Goal: Task Accomplishment & Management: Complete application form

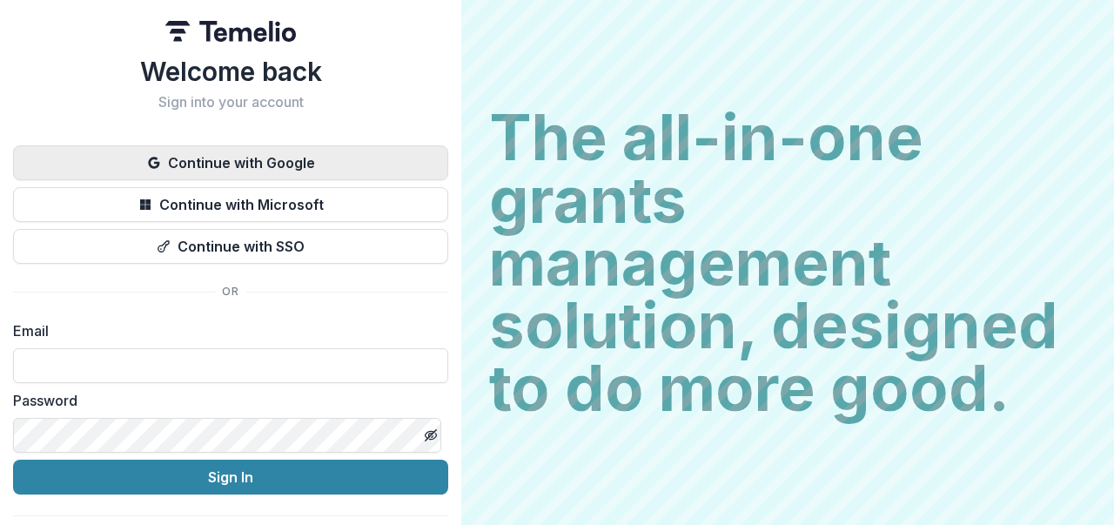
click at [235, 163] on button "Continue with Google" at bounding box center [230, 162] width 435 height 35
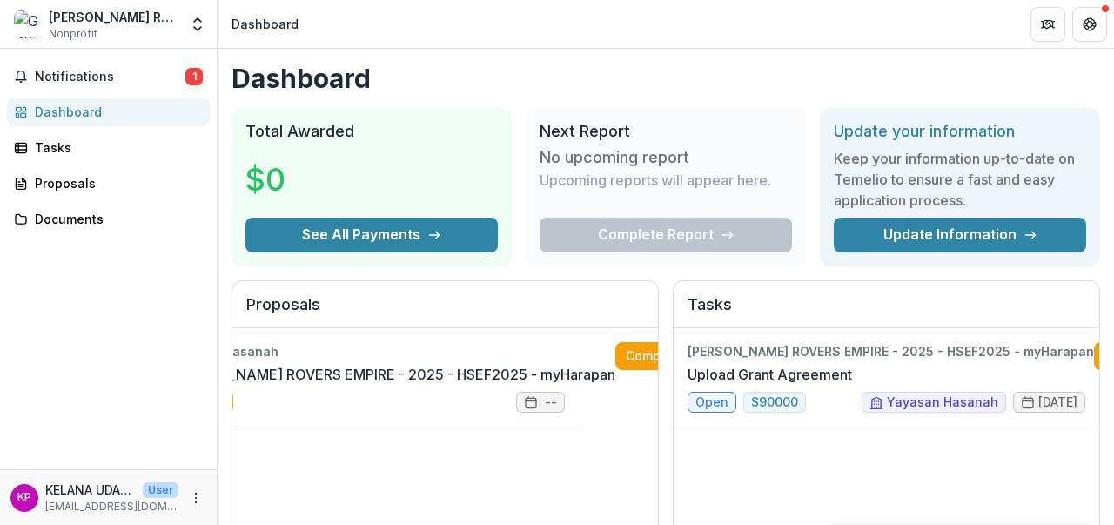
scroll to position [0, 31]
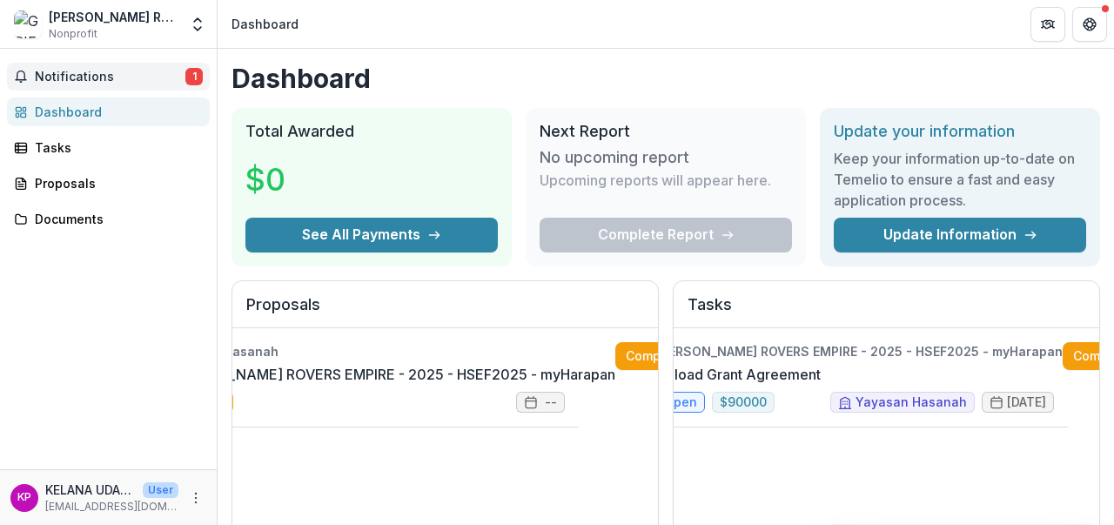
click at [133, 79] on span "Notifications" at bounding box center [110, 77] width 151 height 15
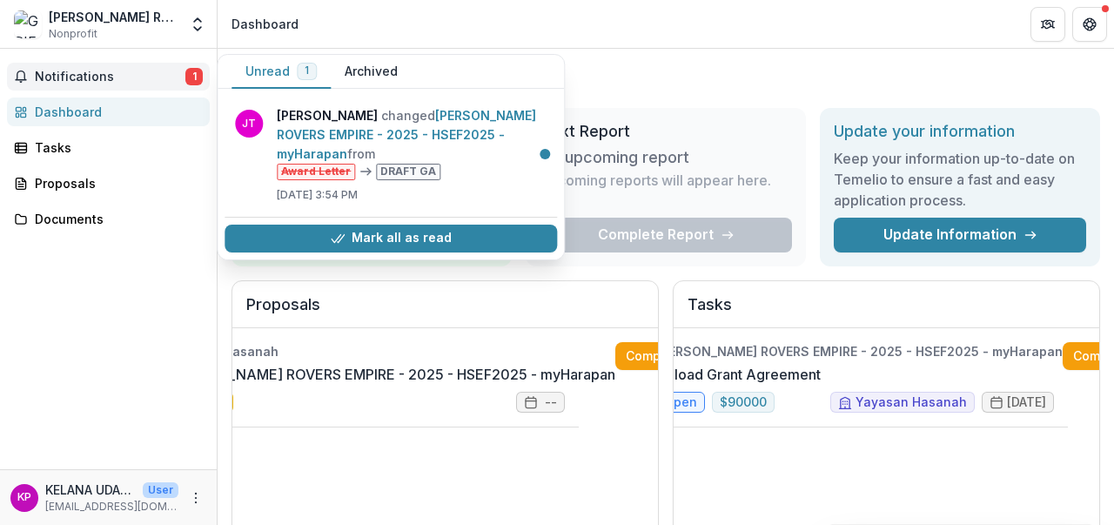
click at [835, 452] on div "GRIFFIN ROVERS EMPIRE - 2025 - HSEF2025 - myHarapan Upload Grant Agreement Comp…" at bounding box center [887, 458] width 426 height 261
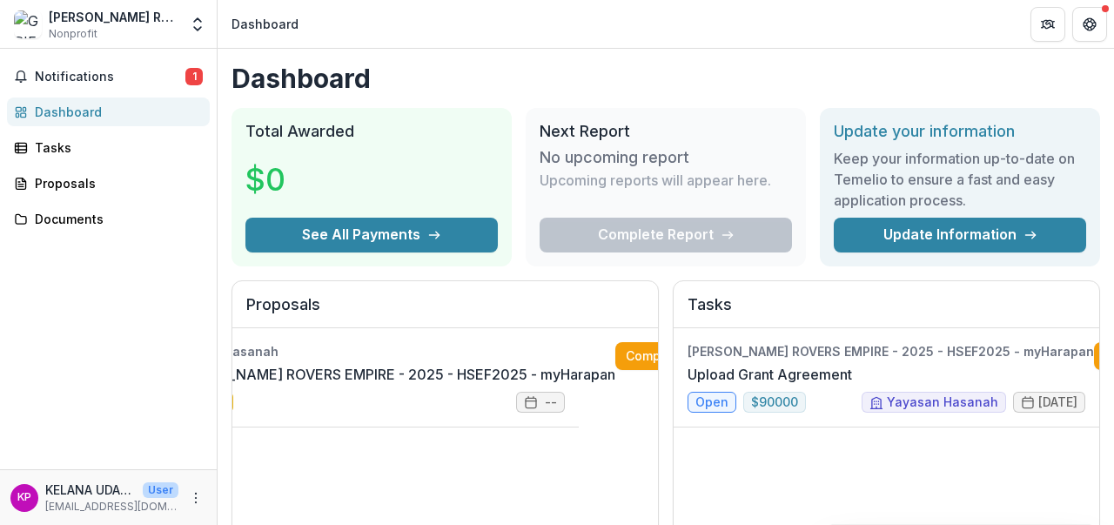
scroll to position [0, 77]
click at [733, 369] on link "Upload Grant Agreement" at bounding box center [769, 374] width 164 height 21
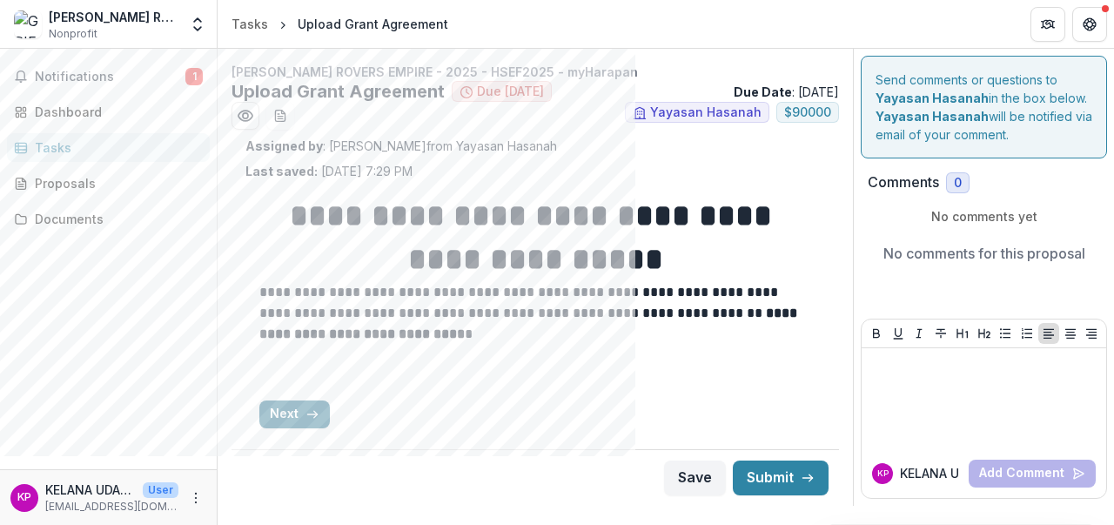
click at [299, 406] on button "Next" at bounding box center [294, 414] width 70 height 28
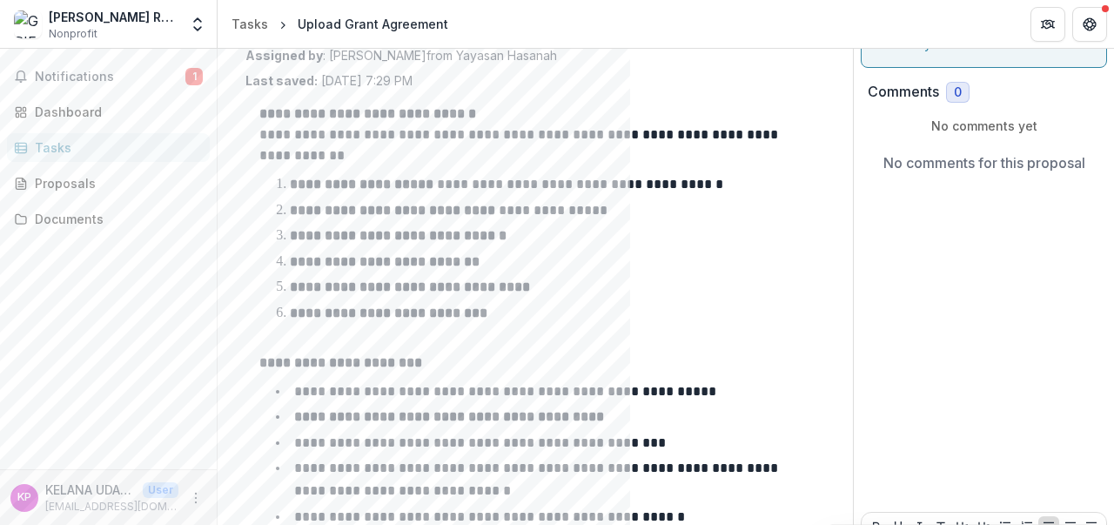
scroll to position [263, 0]
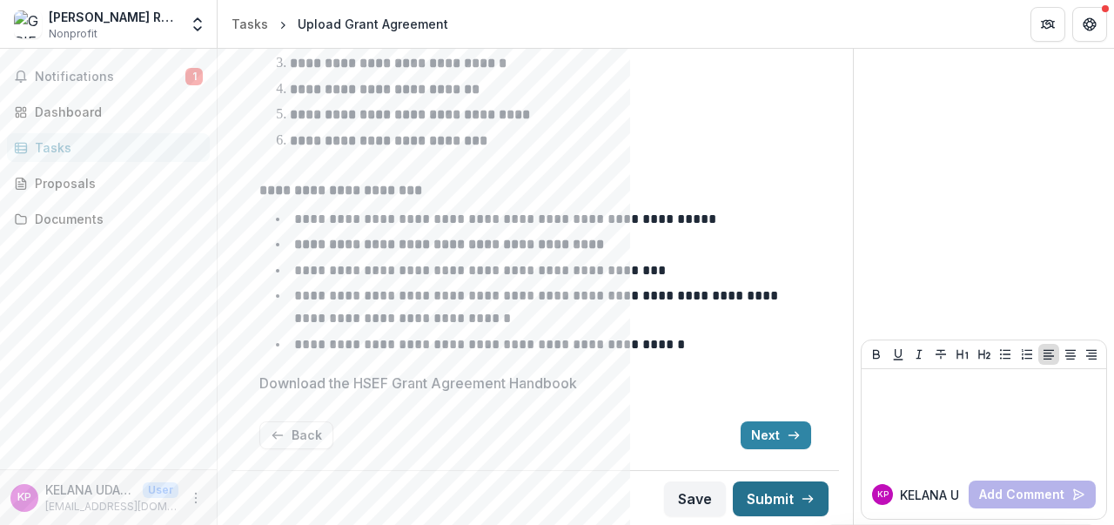
click at [761, 436] on button "Next" at bounding box center [776, 435] width 70 height 28
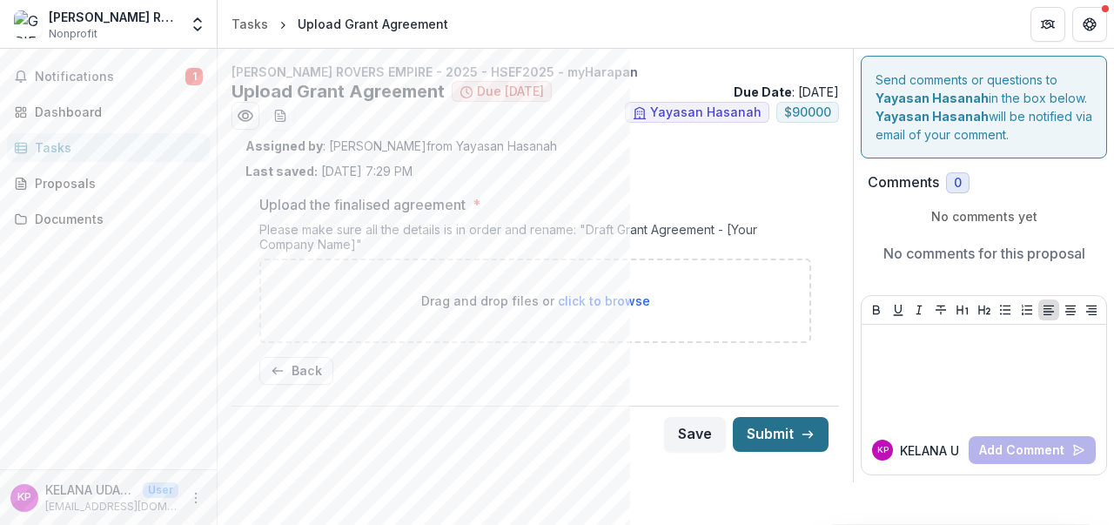
scroll to position [0, 0]
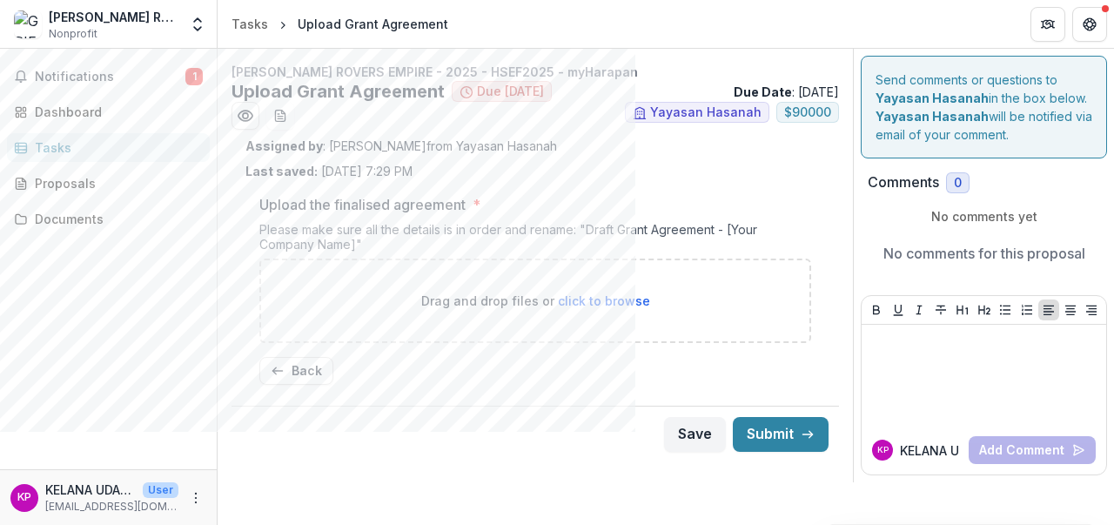
click at [479, 302] on p "Drag and drop files or click to browse" at bounding box center [535, 301] width 229 height 18
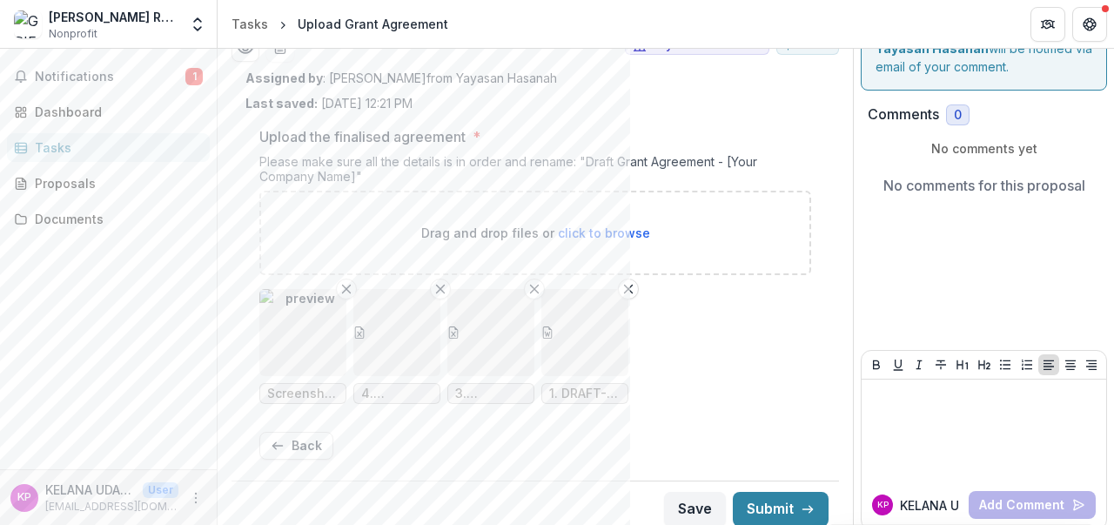
scroll to position [78, 0]
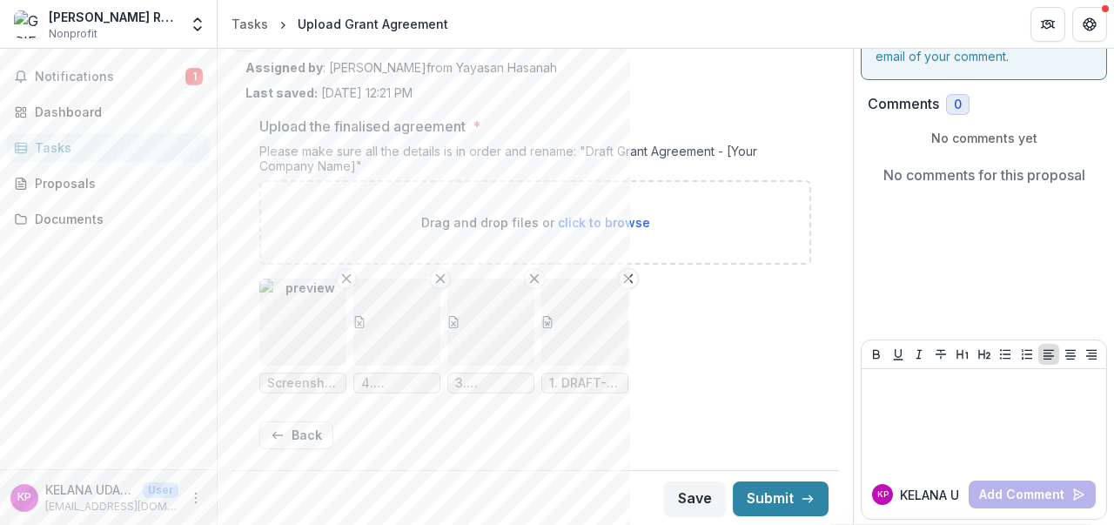
drag, startPoint x: 632, startPoint y: 278, endPoint x: 644, endPoint y: 452, distance: 174.5
click at [632, 278] on icon "Remove File" at bounding box center [628, 279] width 14 height 14
drag, startPoint x: 717, startPoint y: 335, endPoint x: 663, endPoint y: 337, distance: 54.0
click at [717, 335] on ul "Screenshot (1751).png 4. Schedule 3 - Itemised Budget template.xlsx 3. Schedule…" at bounding box center [535, 335] width 552 height 115
click at [448, 278] on button "Remove File" at bounding box center [440, 278] width 21 height 21
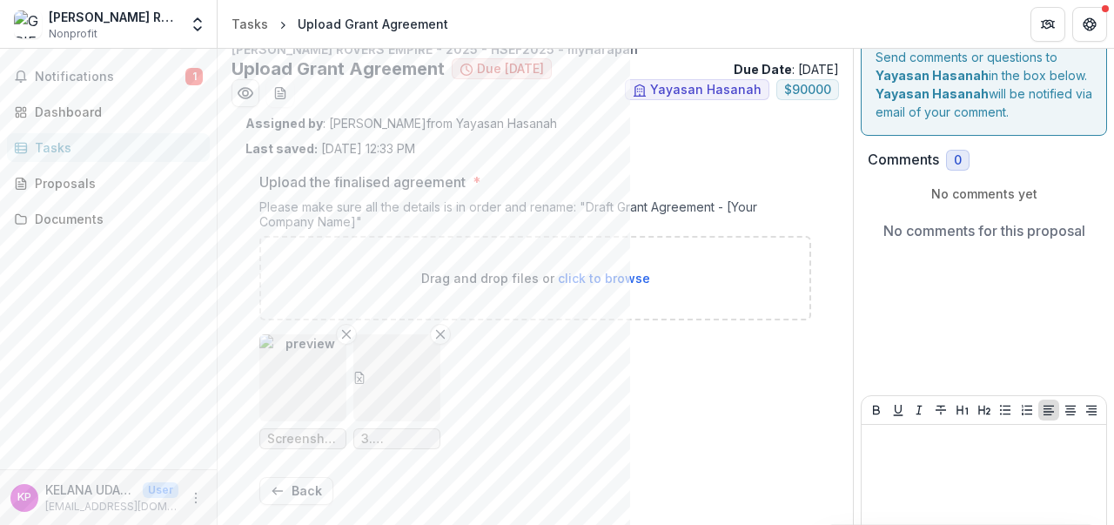
scroll to position [0, 0]
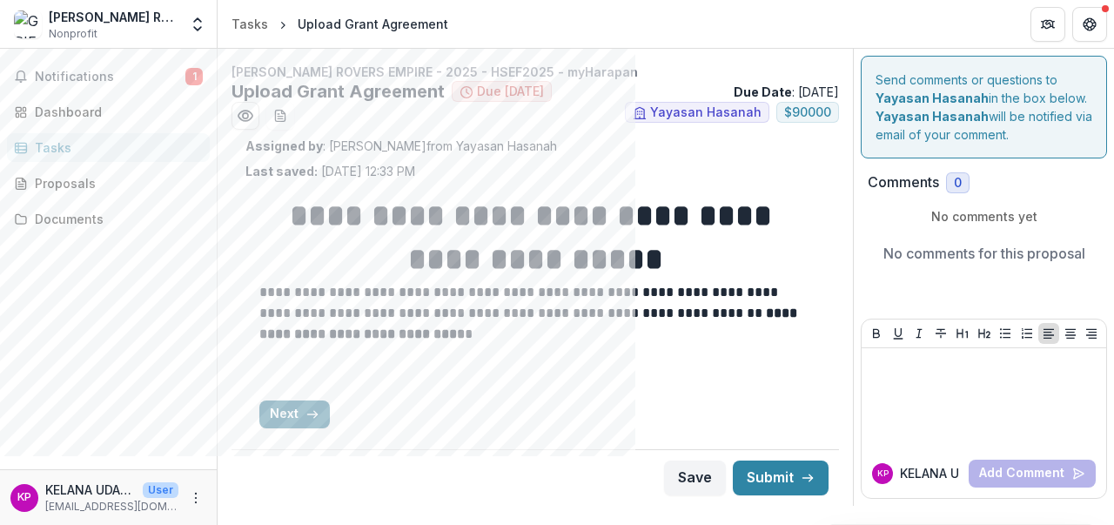
click at [296, 408] on button "Next" at bounding box center [294, 414] width 70 height 28
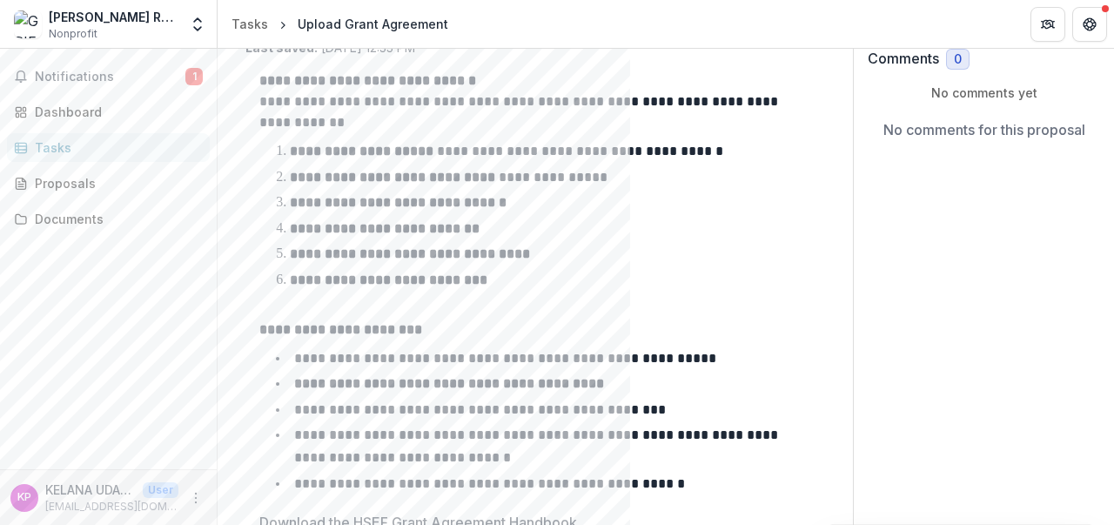
scroll to position [421, 0]
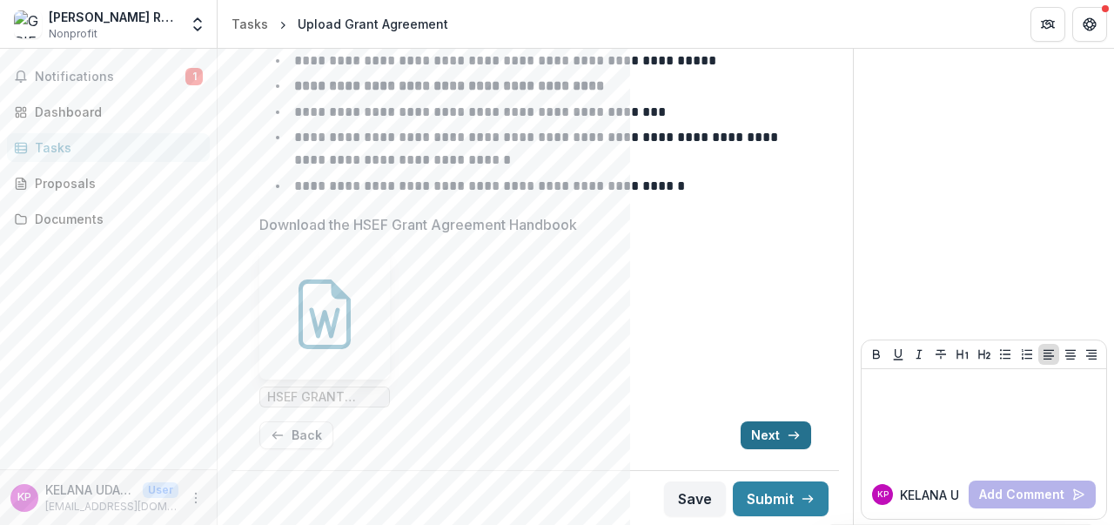
click at [787, 428] on icon "button" at bounding box center [794, 435] width 14 height 14
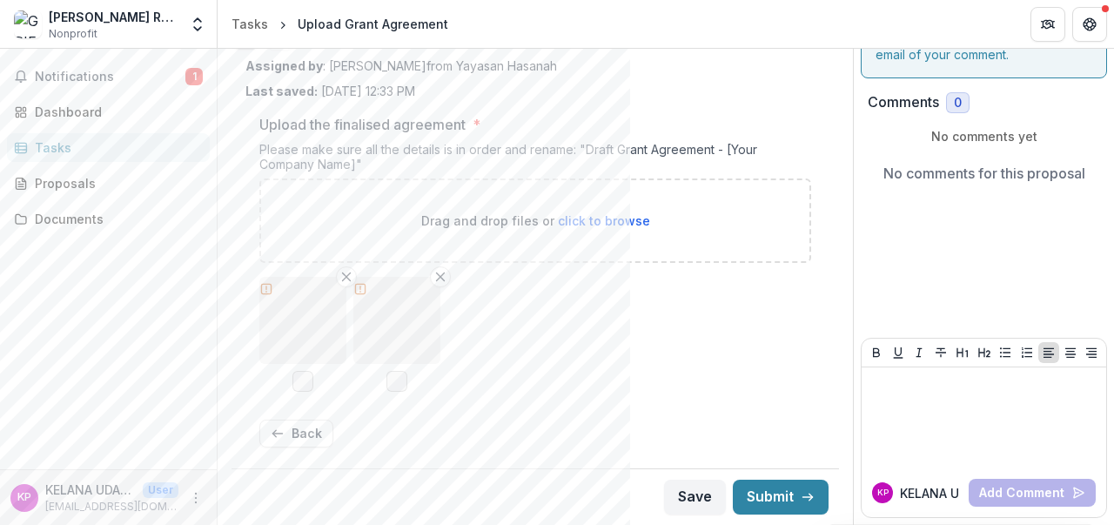
scroll to position [78, 0]
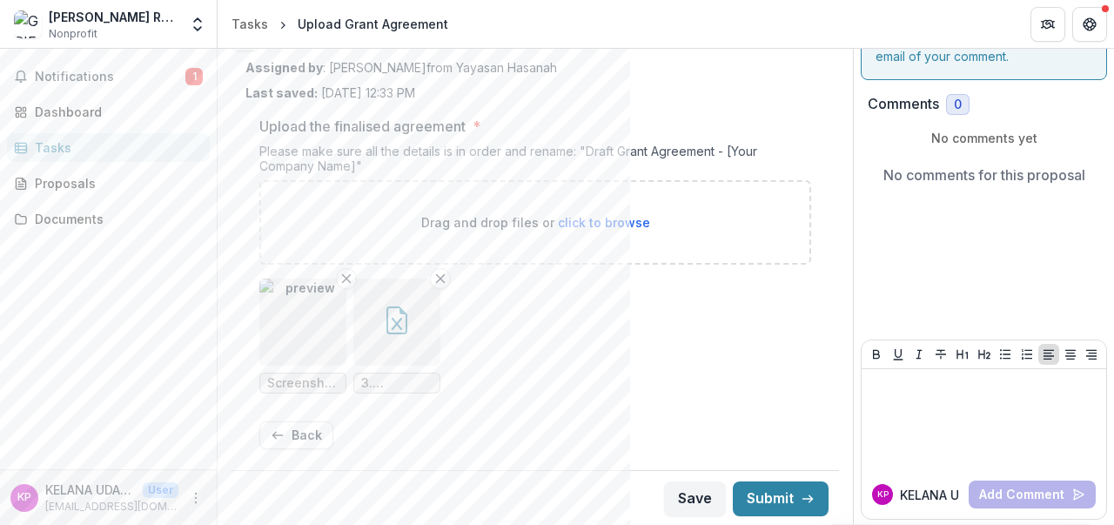
click at [406, 228] on div "Drag and drop files or click to browse" at bounding box center [535, 222] width 552 height 84
type input "**********"
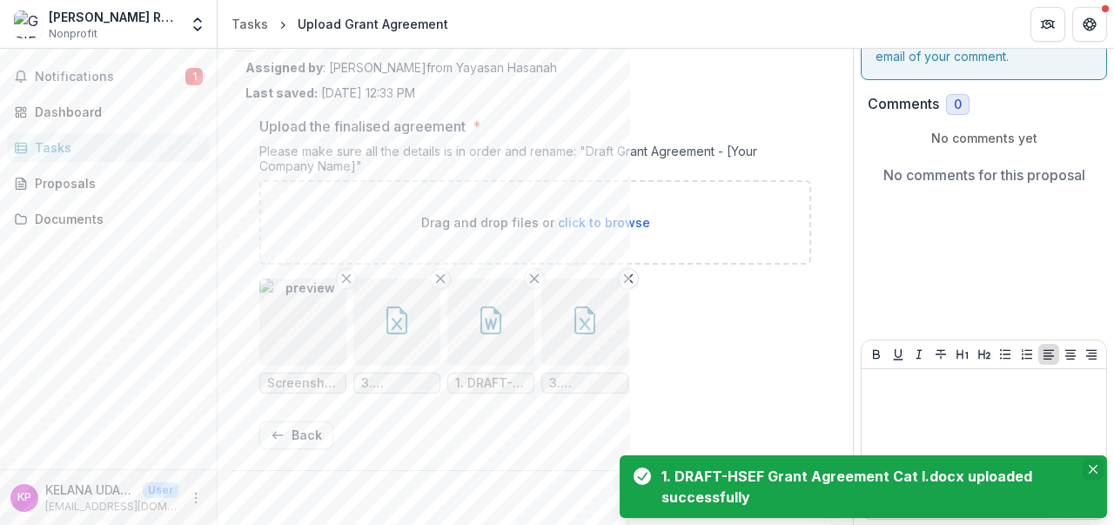
click at [1090, 469] on icon "Close" at bounding box center [1093, 469] width 9 height 9
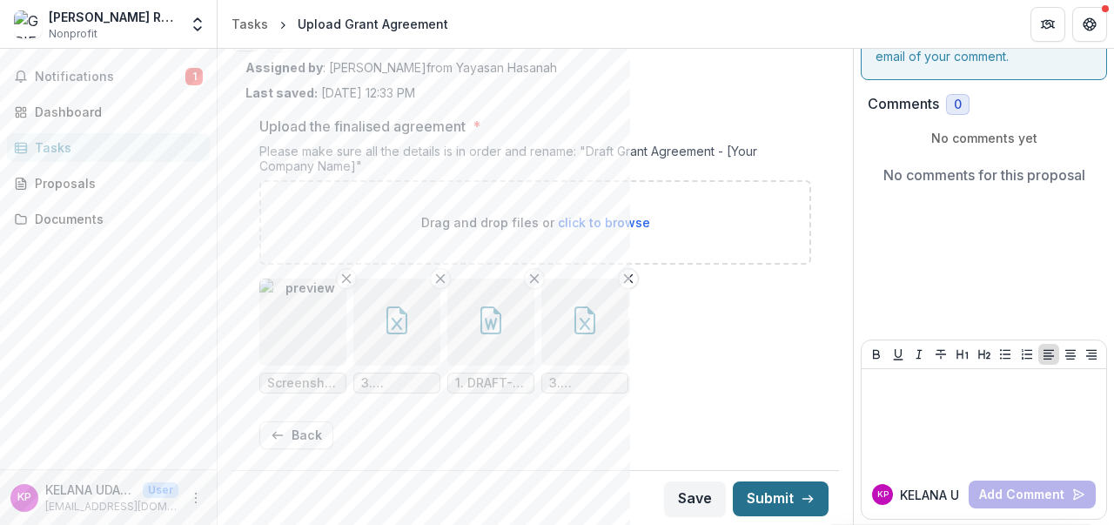
click at [809, 498] on button "Submit" at bounding box center [781, 498] width 96 height 35
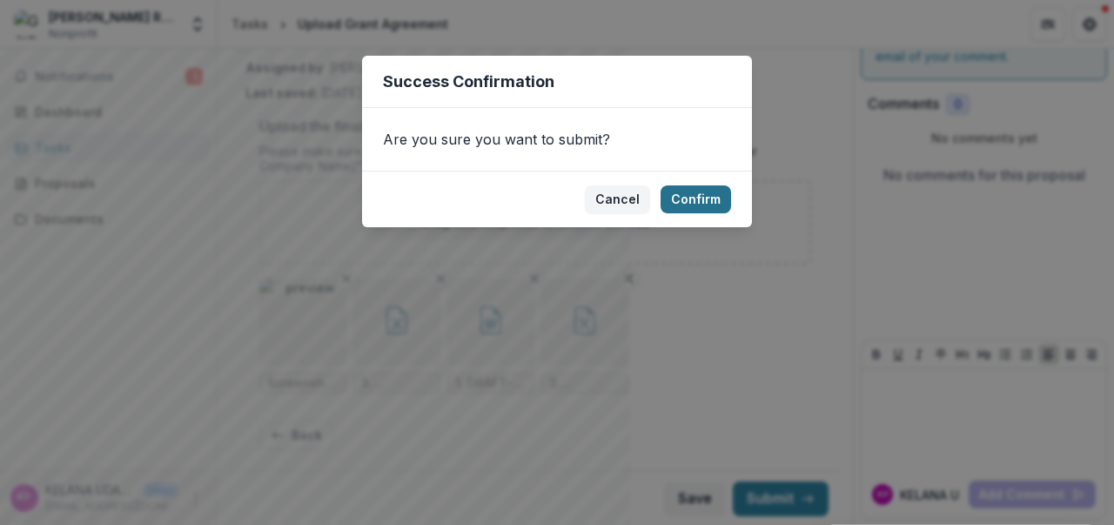
click at [691, 196] on button "Confirm" at bounding box center [696, 199] width 70 height 28
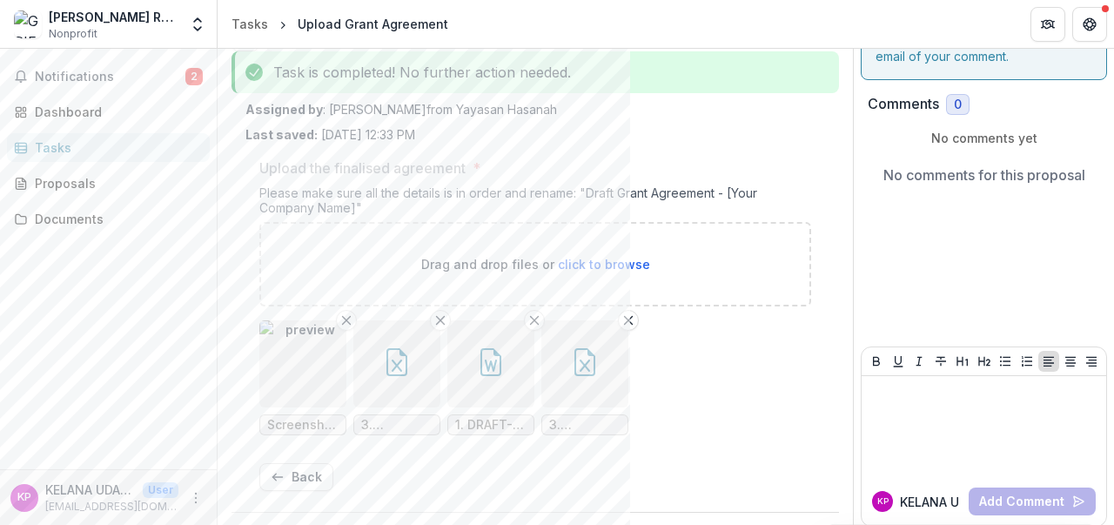
click at [757, 338] on ul "Screenshot (1751).png 3. Schedule 2 - Implementation Plan template.xlsx 1. DRAF…" at bounding box center [535, 377] width 552 height 115
